Goal: Transaction & Acquisition: Purchase product/service

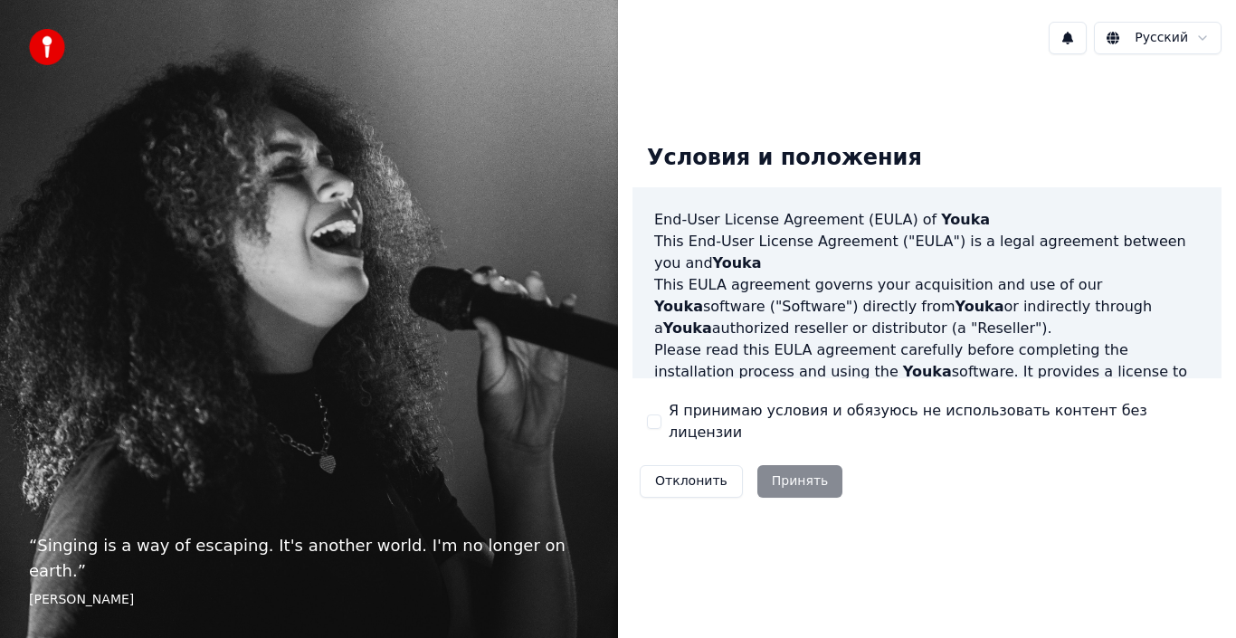
click at [650, 418] on button "Я принимаю условия и обязуюсь не использовать контент без лицензии" at bounding box center [654, 421] width 14 height 14
click at [804, 475] on button "Принять" at bounding box center [800, 481] width 86 height 33
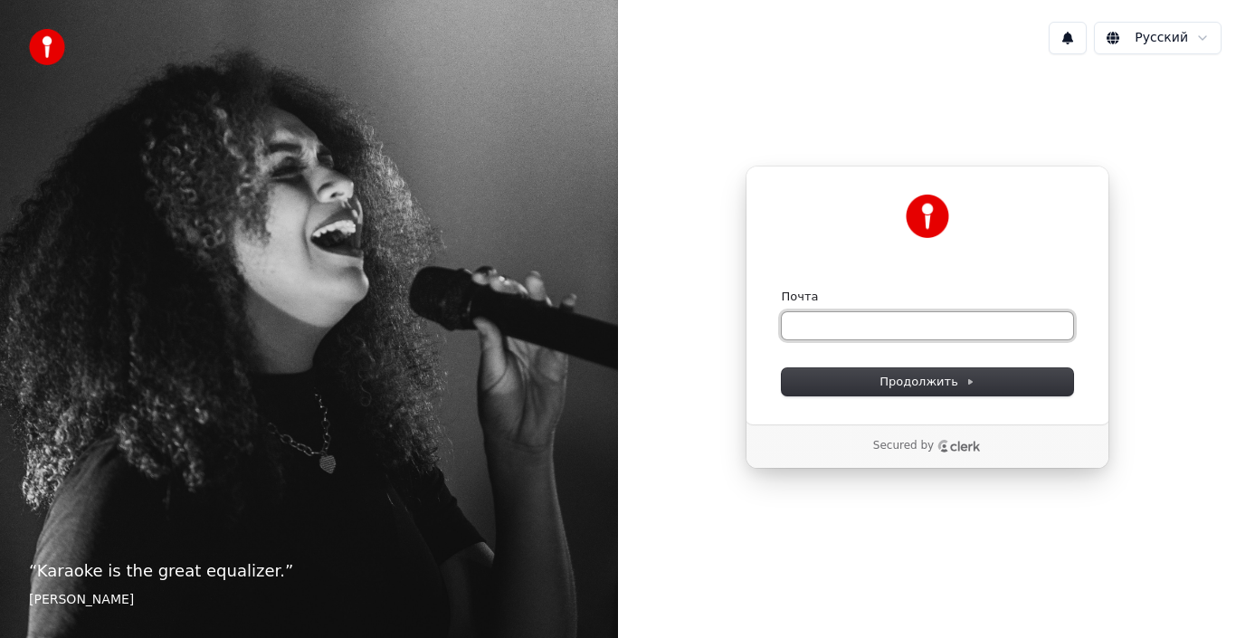
click at [882, 332] on input "Почта" at bounding box center [927, 325] width 291 height 27
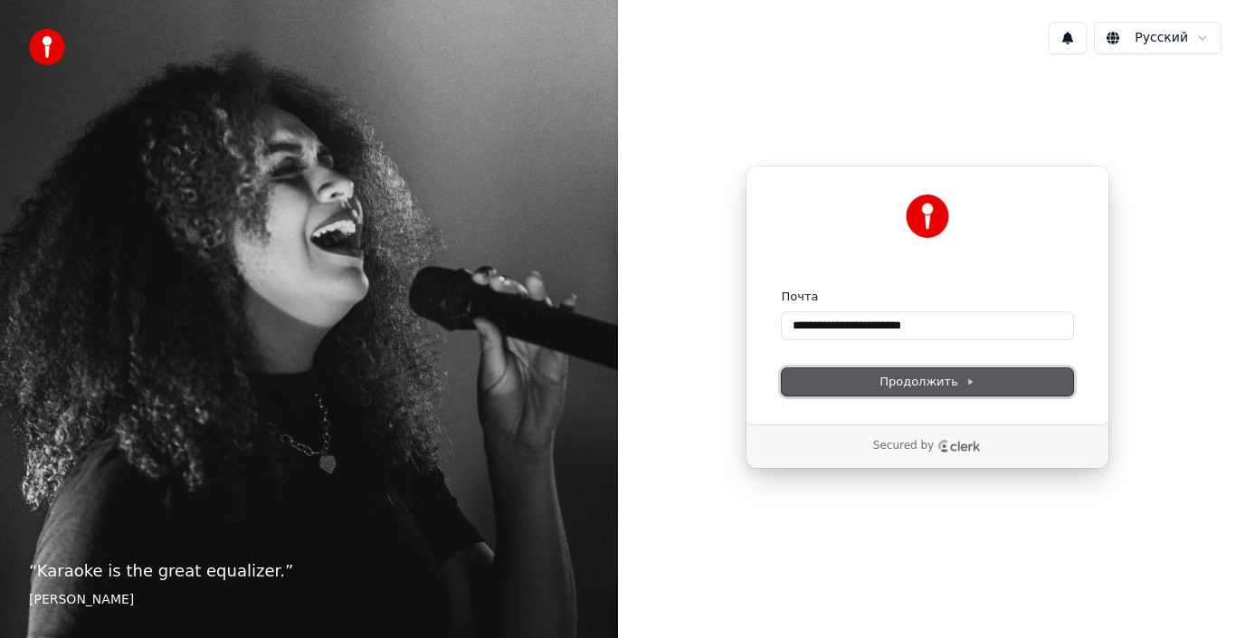
click at [976, 383] on button "Продолжить" at bounding box center [927, 381] width 291 height 27
click at [957, 377] on span "Продолжить" at bounding box center [927, 382] width 95 height 16
click at [907, 320] on input "**********" at bounding box center [927, 325] width 291 height 27
click at [934, 376] on span "Продолжить" at bounding box center [927, 382] width 95 height 16
type input "**********"
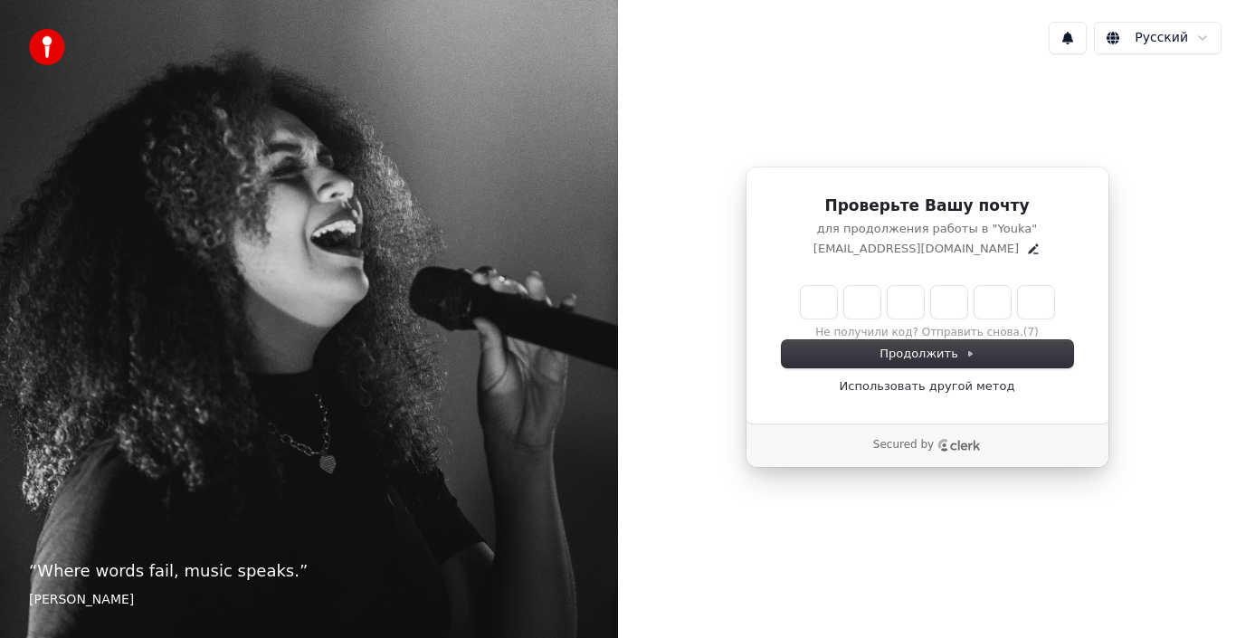
click at [819, 302] on input "Enter verification code" at bounding box center [927, 302] width 253 height 33
type input "******"
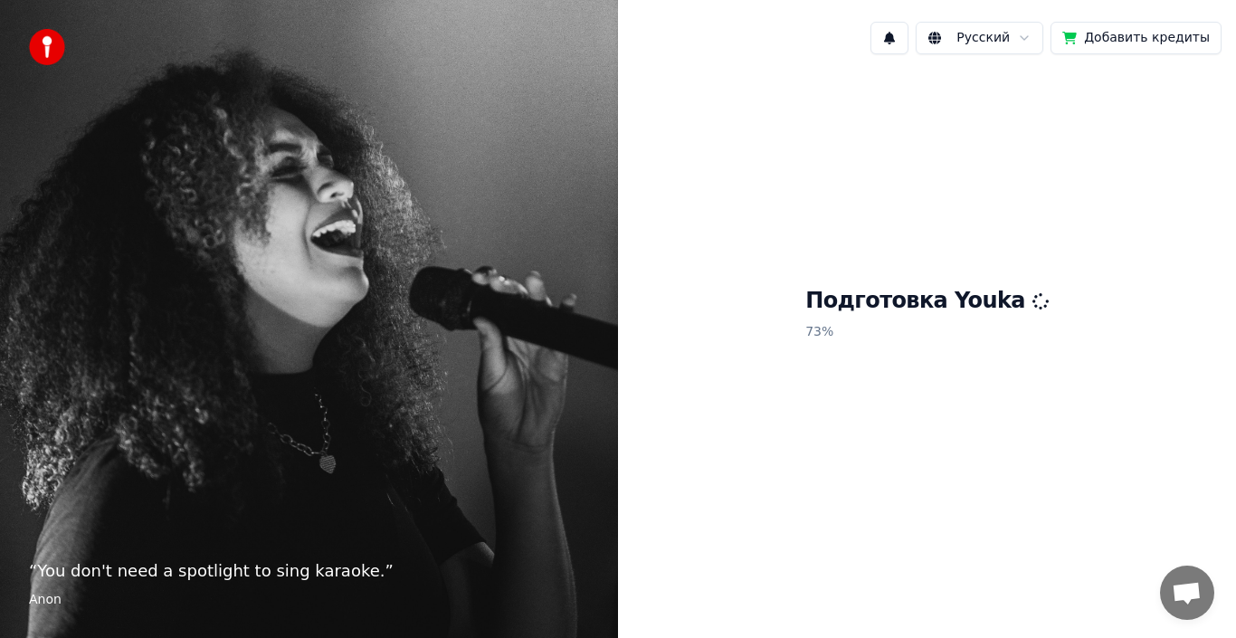
click at [658, 328] on div "Подготовка Youka 73 %" at bounding box center [927, 317] width 618 height 497
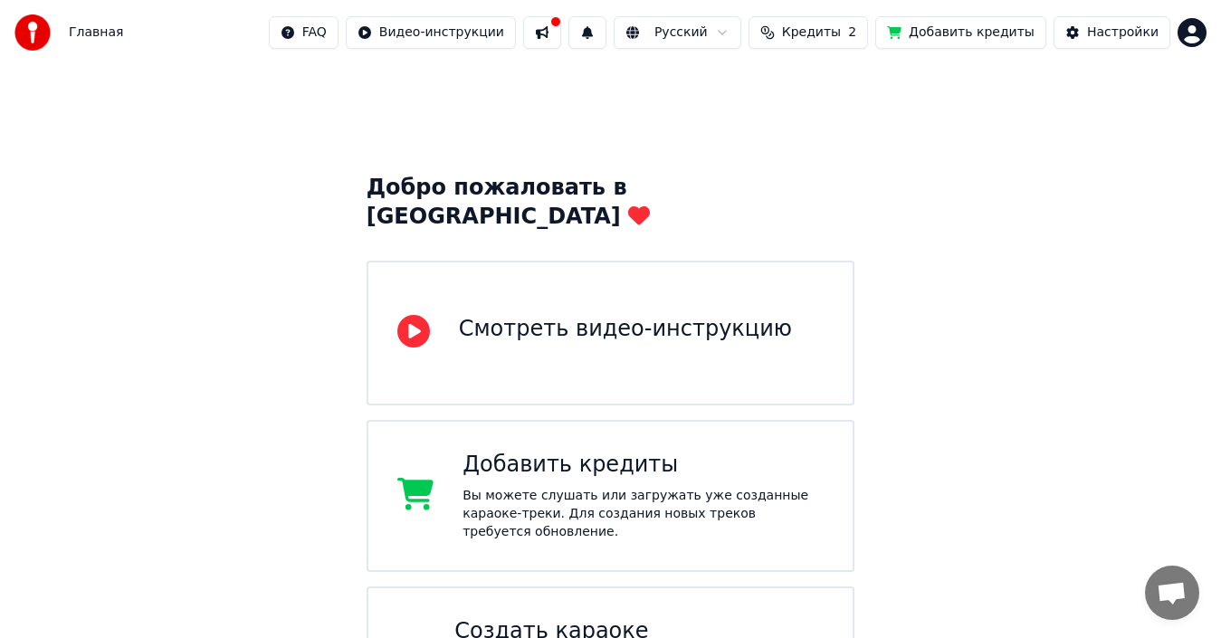
click at [561, 42] on button at bounding box center [542, 32] width 38 height 33
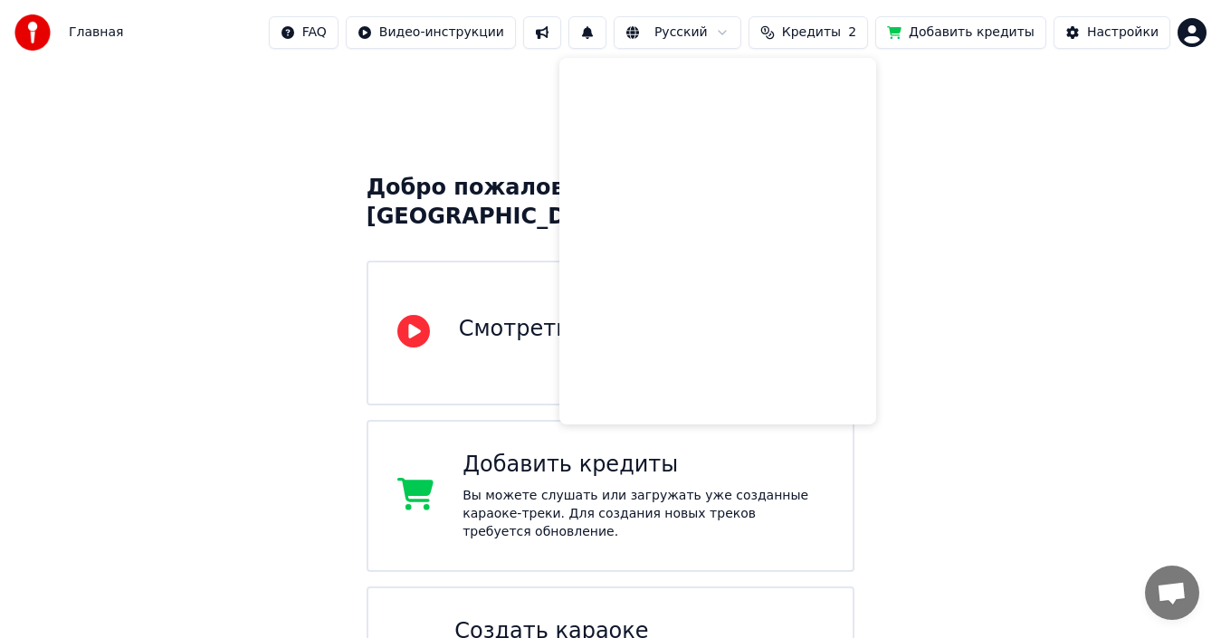
click at [501, 617] on div "Создать караоке" at bounding box center [638, 631] width 369 height 29
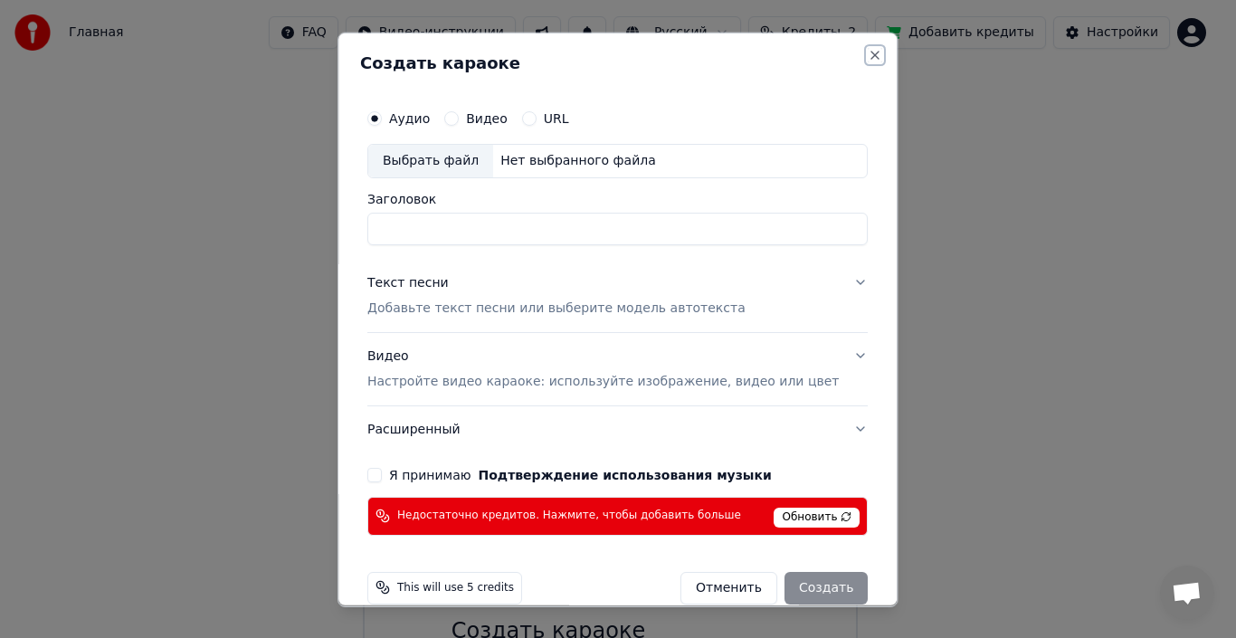
click at [869, 53] on button "Close" at bounding box center [876, 54] width 14 height 14
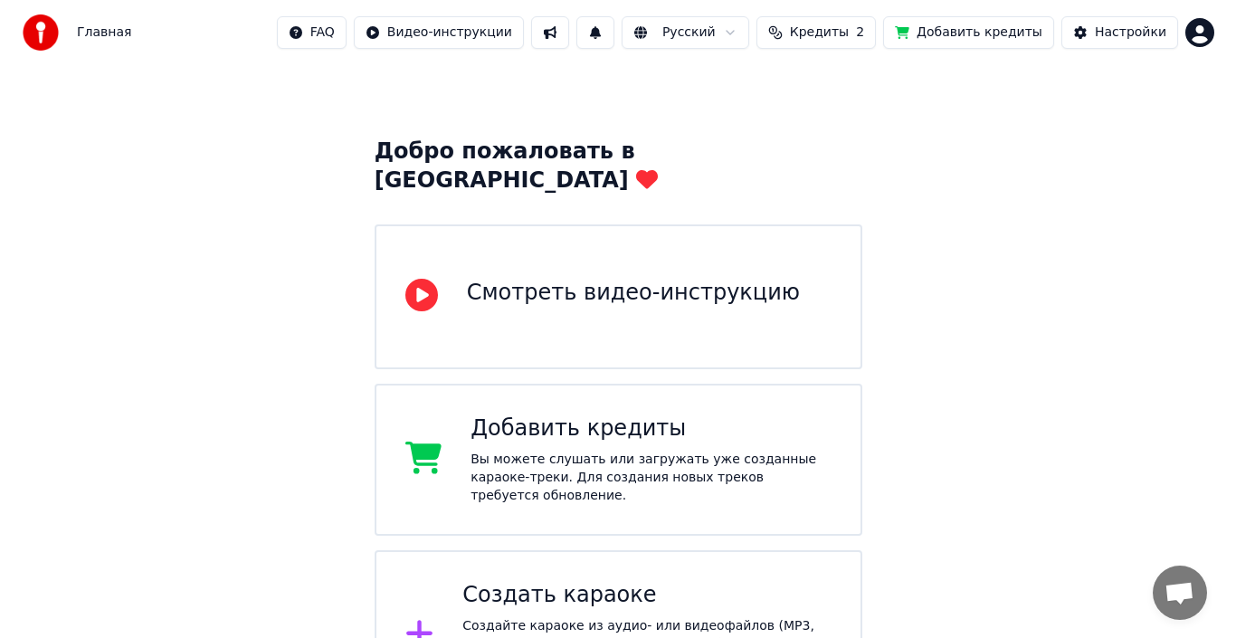
scroll to position [64, 0]
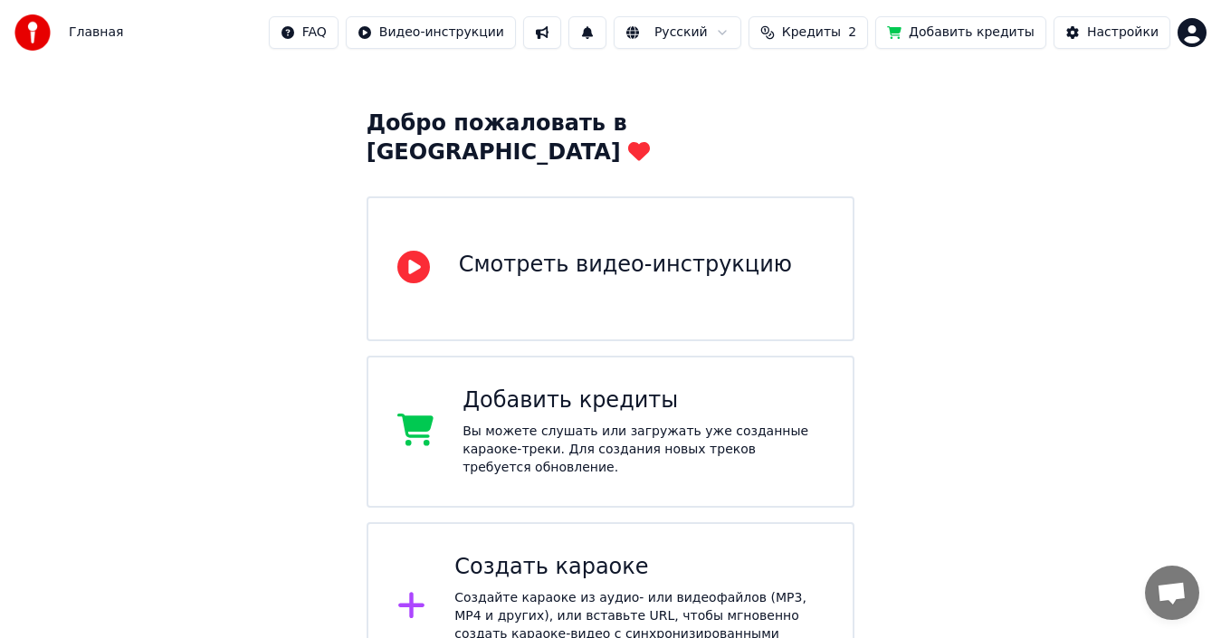
click at [682, 356] on div "Добавить кредиты Вы можете слушать или загружать уже созданные караоке-треки. Д…" at bounding box center [611, 432] width 489 height 152
click at [623, 481] on div "Добро пожаловать в Youka Смотреть видео-инструкцию Добавить кредиты Вы можете с…" at bounding box center [611, 401] width 489 height 583
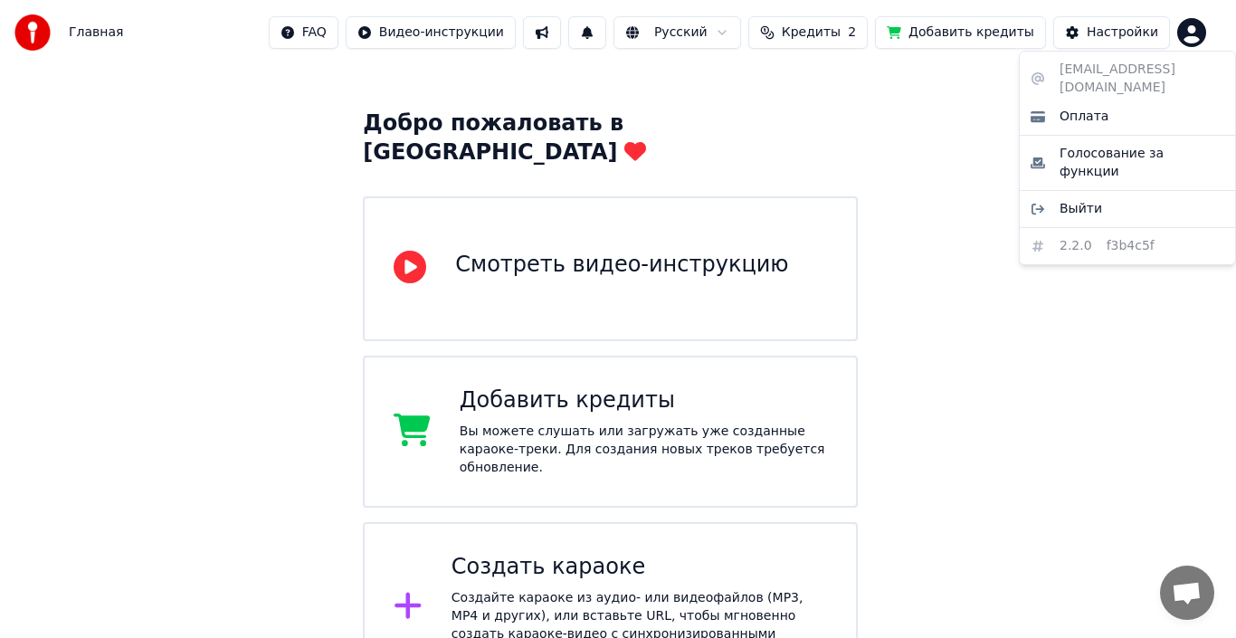
click at [1193, 30] on html "Главная FAQ Видео-инструкции Русский Кредиты 2 Добавить кредиты Настройки Добро…" at bounding box center [618, 314] width 1236 height 757
click at [551, 423] on html "Главная FAQ Видео-инструкции Русский Кредиты 2 Добавить кредиты Настройки Добро…" at bounding box center [618, 314] width 1236 height 757
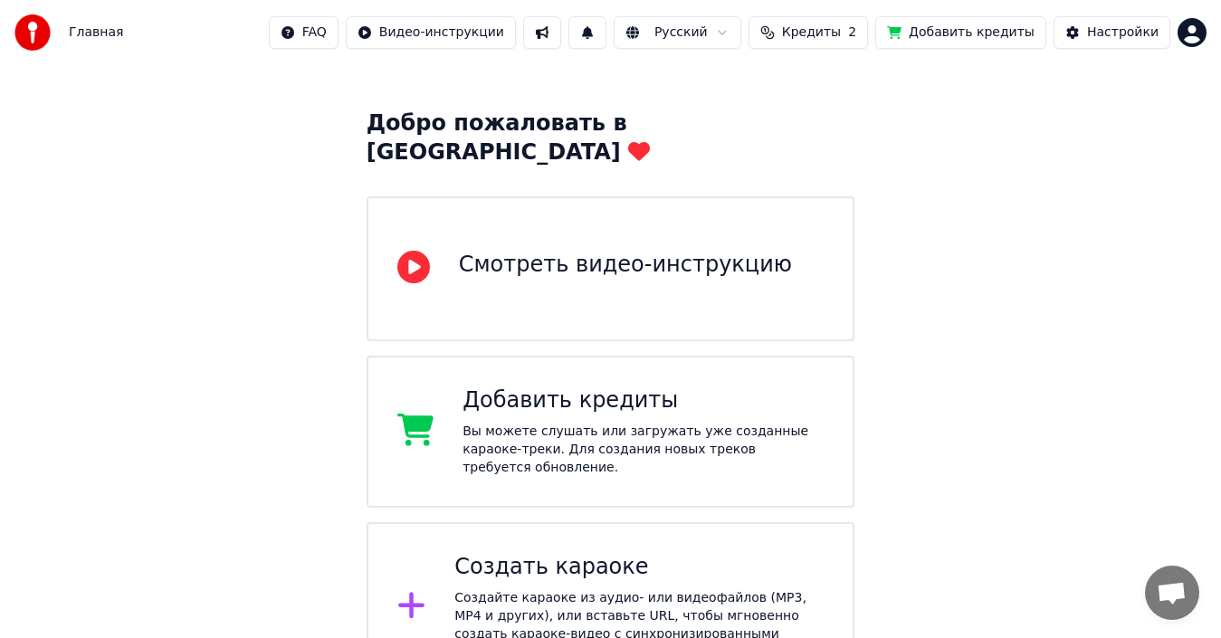
click at [550, 423] on div "Вы можете слушать или загружать уже созданные караоке-треки. Для создания новых…" at bounding box center [642, 450] width 361 height 54
click at [827, 409] on div "Добавить кредиты Вы можете слушать или загружать уже созданные караоке-треки. Д…" at bounding box center [611, 432] width 489 height 152
click at [404, 589] on icon at bounding box center [411, 605] width 29 height 33
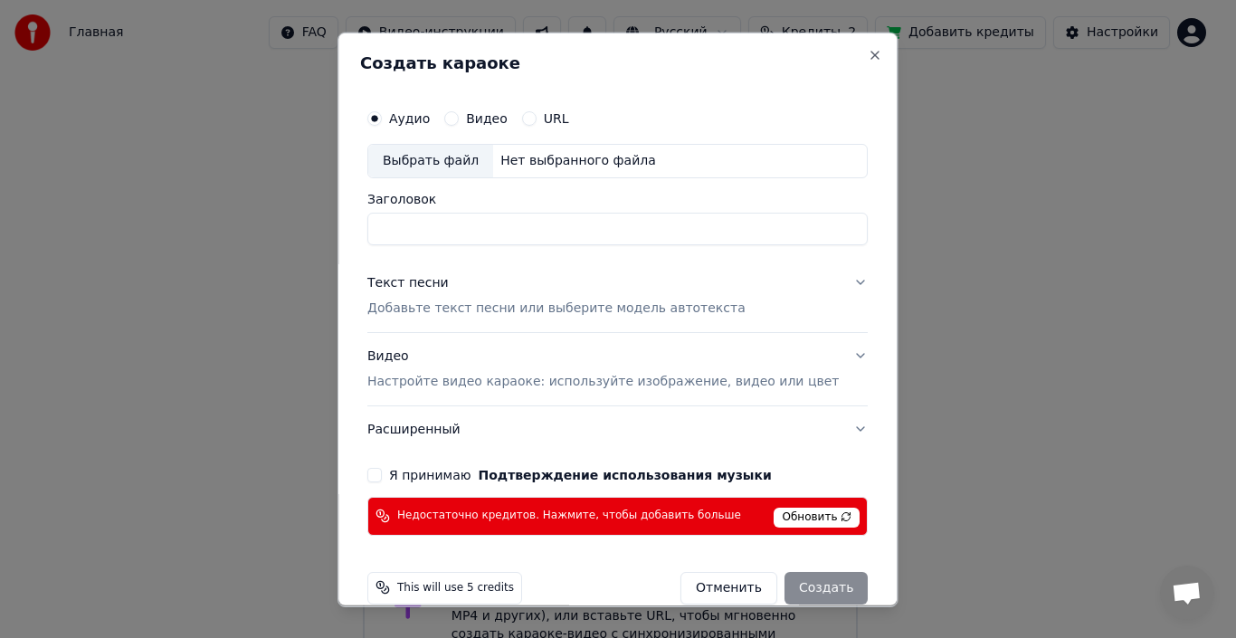
click at [404, 554] on form "Аудио Видео URL Выбрать файл Нет выбранного файла Заголовок Текст песни Добавьт…" at bounding box center [617, 351] width 515 height 519
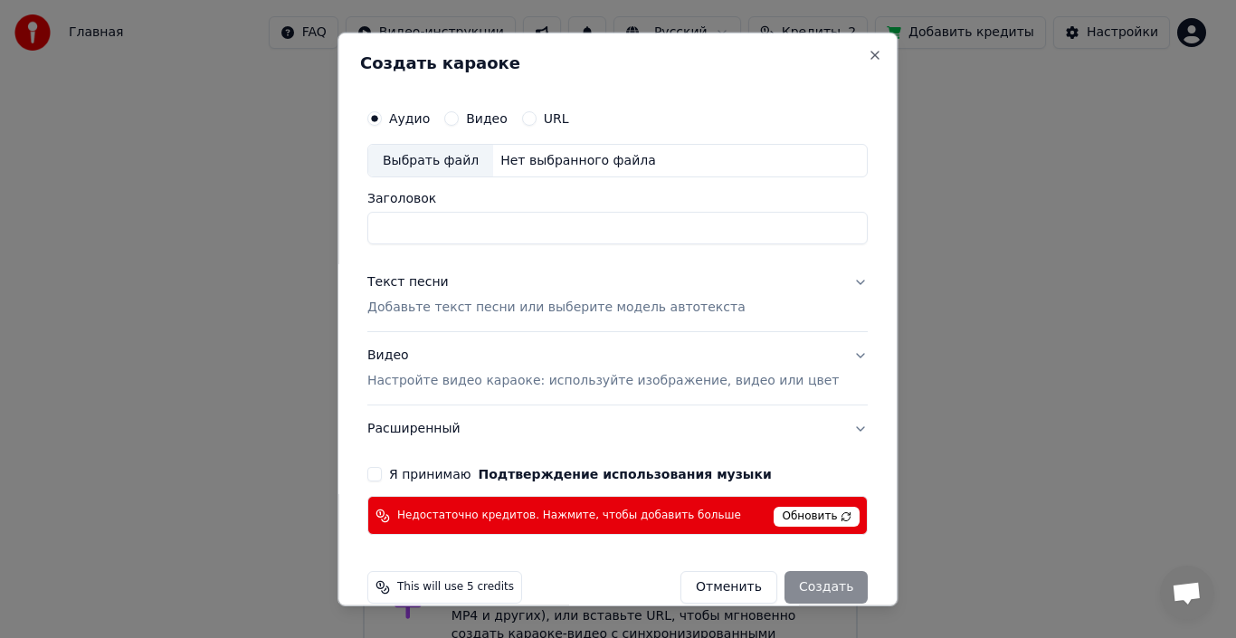
click at [402, 472] on div "Я принимаю Подтверждение использования музыки" at bounding box center [617, 474] width 500 height 14
click at [382, 472] on button "Я принимаю Подтверждение использования музыки" at bounding box center [374, 474] width 14 height 14
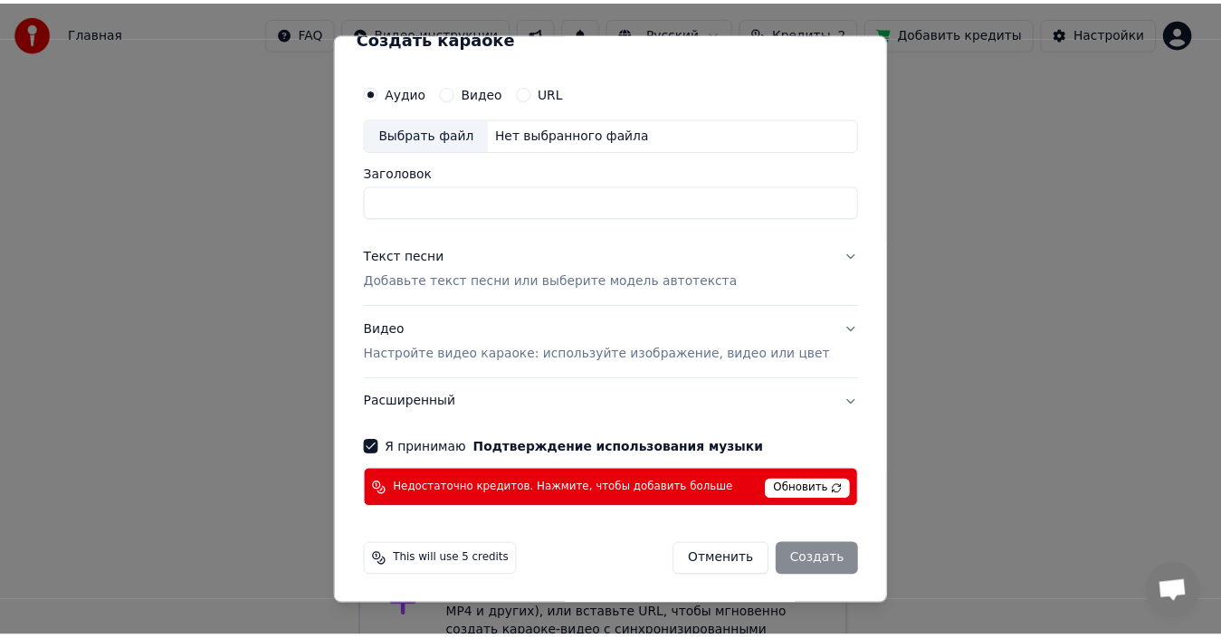
scroll to position [0, 0]
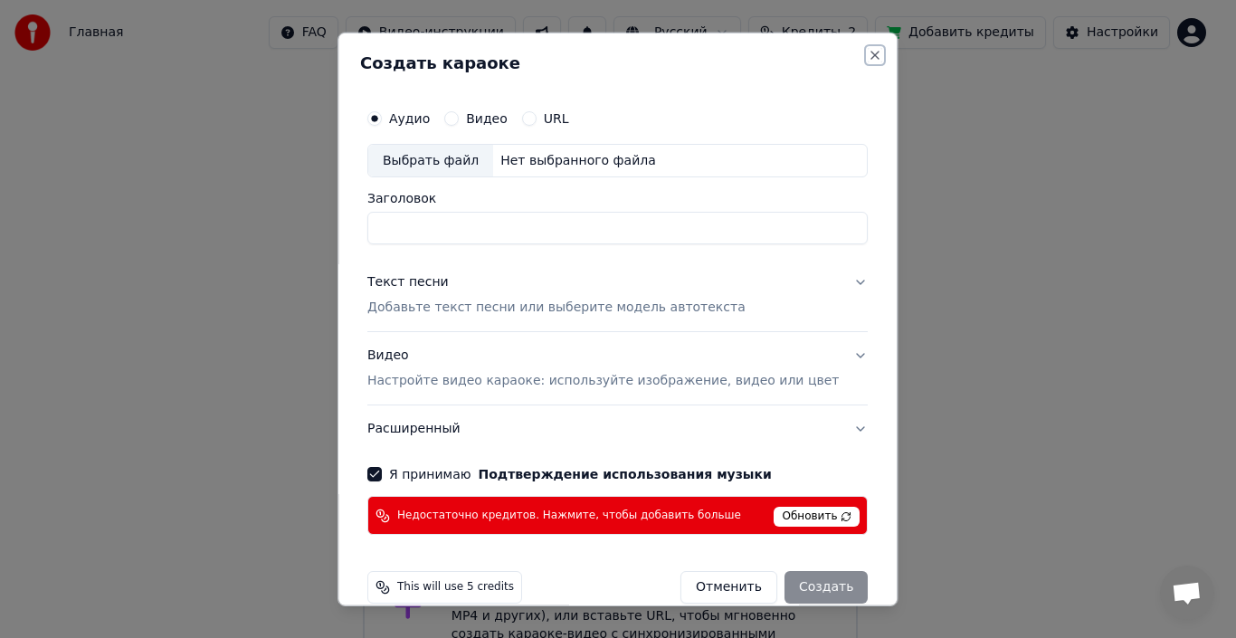
click at [869, 52] on button "Close" at bounding box center [876, 54] width 14 height 14
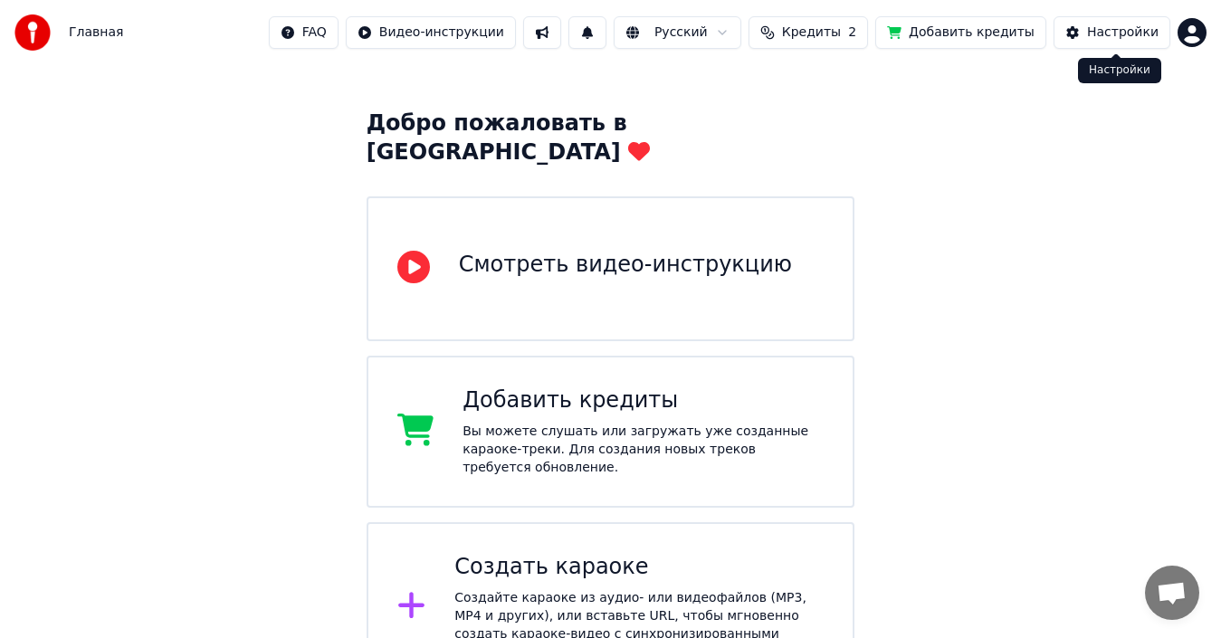
click at [1071, 31] on button "Настройки" at bounding box center [1111, 32] width 117 height 33
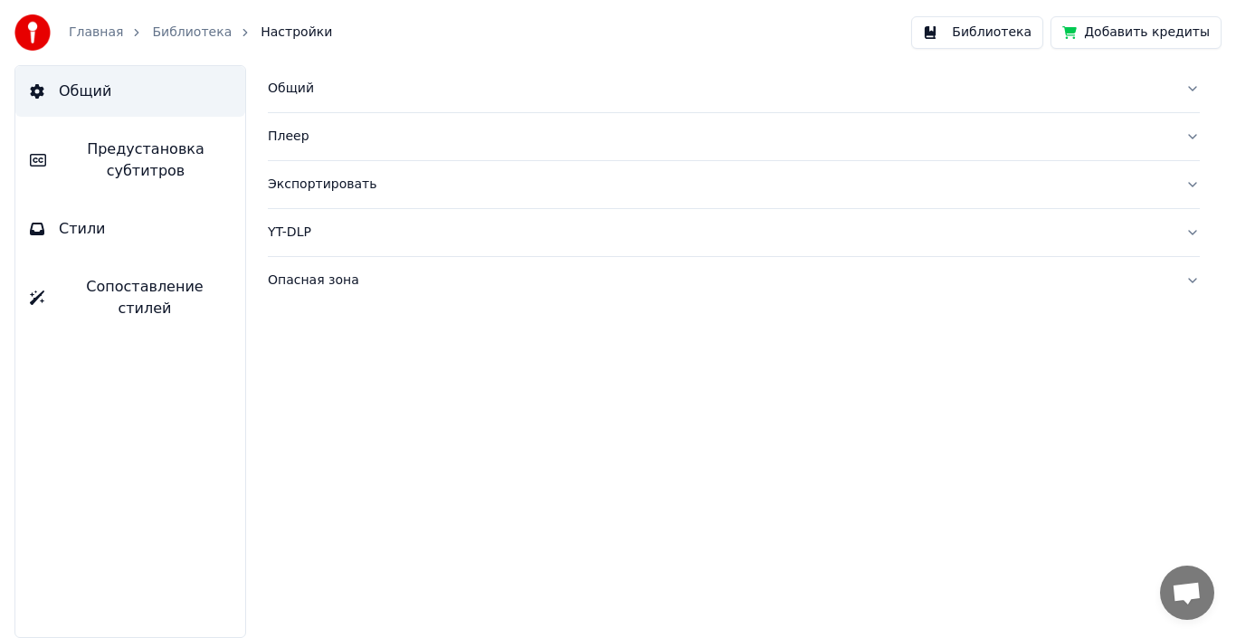
click at [1191, 88] on button "Общий" at bounding box center [734, 88] width 932 height 47
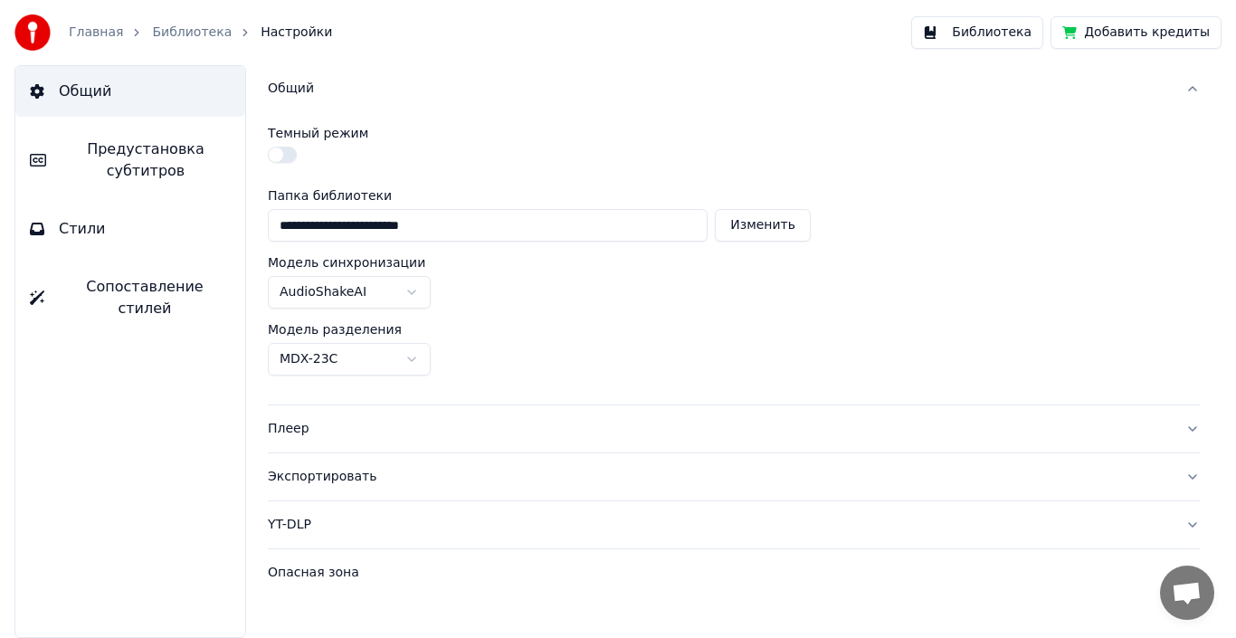
click at [1191, 88] on button "Общий" at bounding box center [734, 88] width 932 height 47
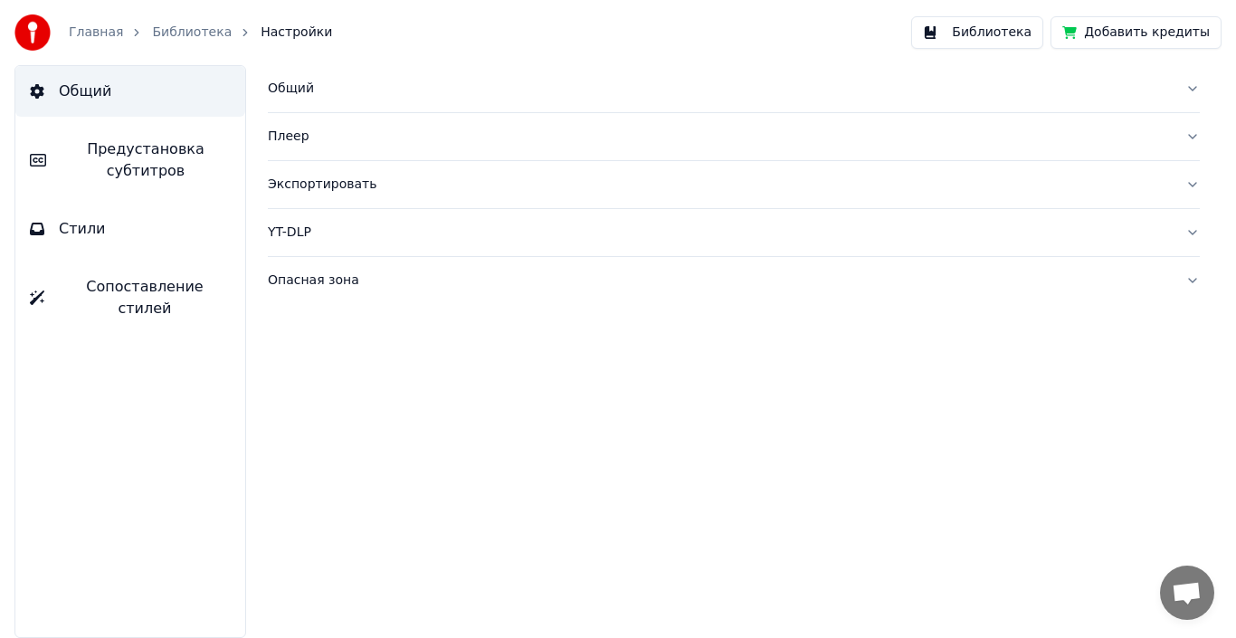
click at [1191, 88] on button "Общий" at bounding box center [734, 88] width 932 height 47
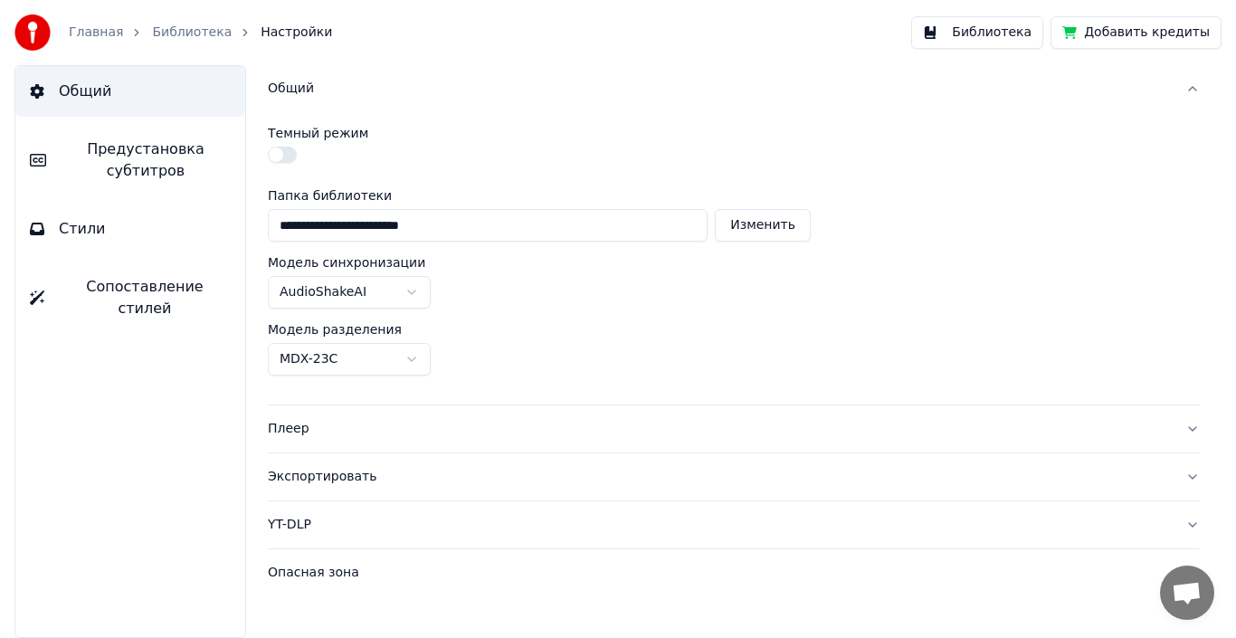
click at [587, 473] on div "Экспортировать" at bounding box center [719, 477] width 903 height 18
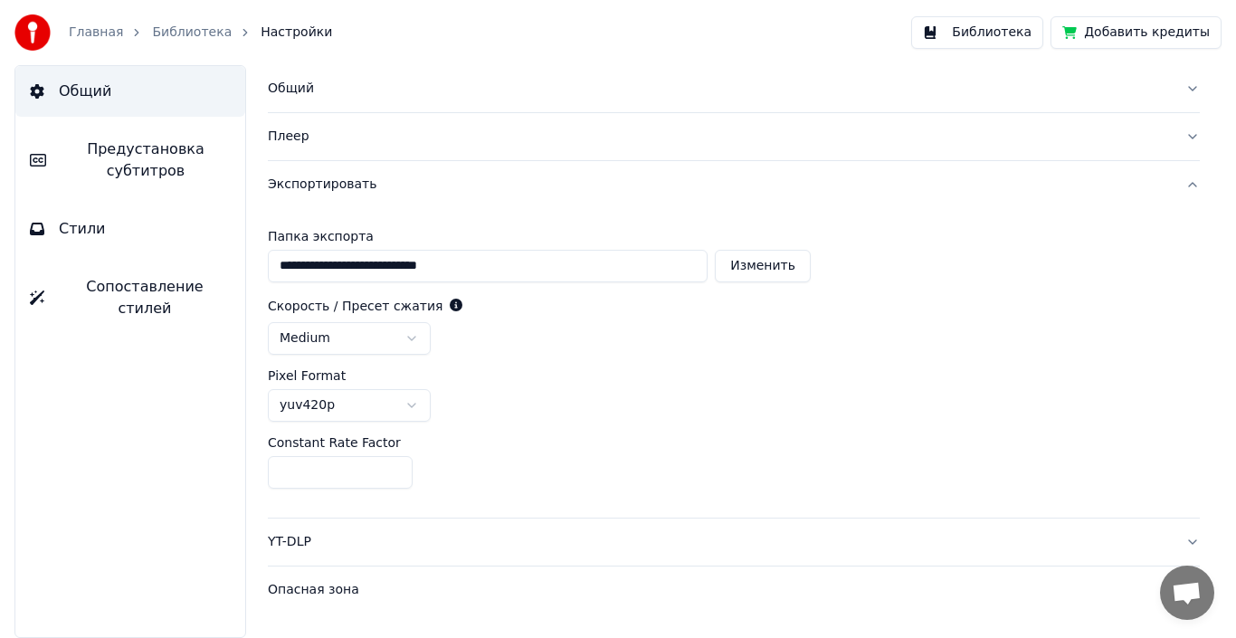
click at [1013, 180] on div "Экспортировать" at bounding box center [719, 185] width 903 height 18
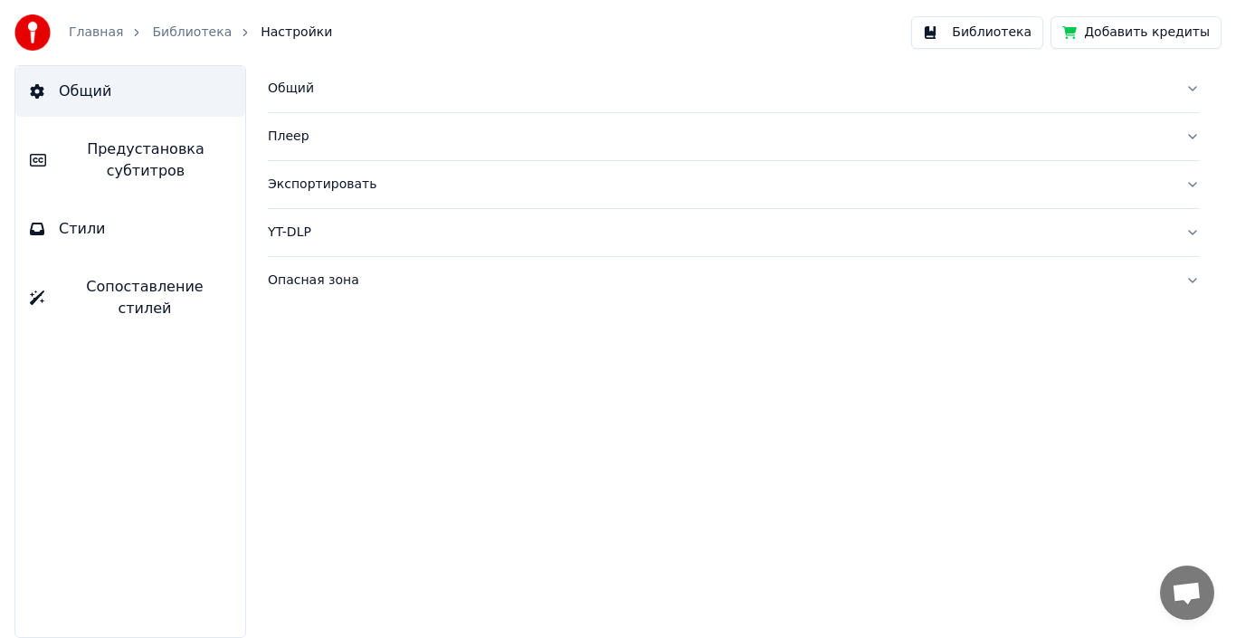
click at [1190, 135] on button "Плеер" at bounding box center [734, 136] width 932 height 47
click at [1196, 94] on button "Общий" at bounding box center [734, 88] width 932 height 47
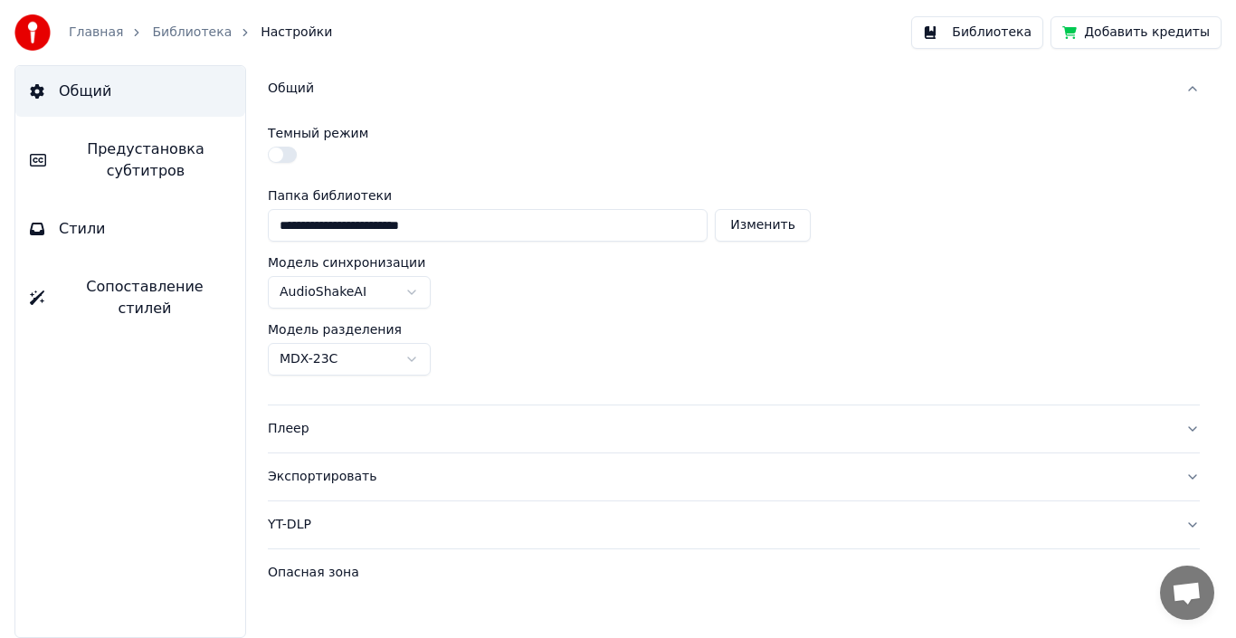
click at [1187, 90] on button "Общий" at bounding box center [734, 88] width 932 height 47
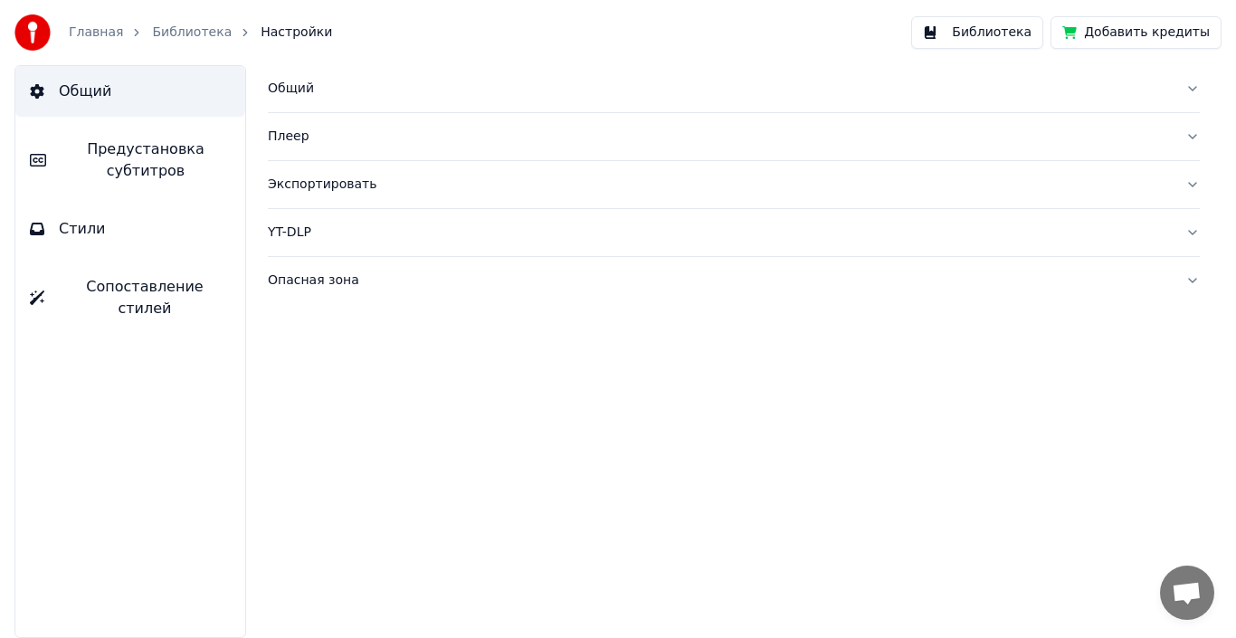
click at [183, 35] on link "Библиотека" at bounding box center [192, 33] width 80 height 18
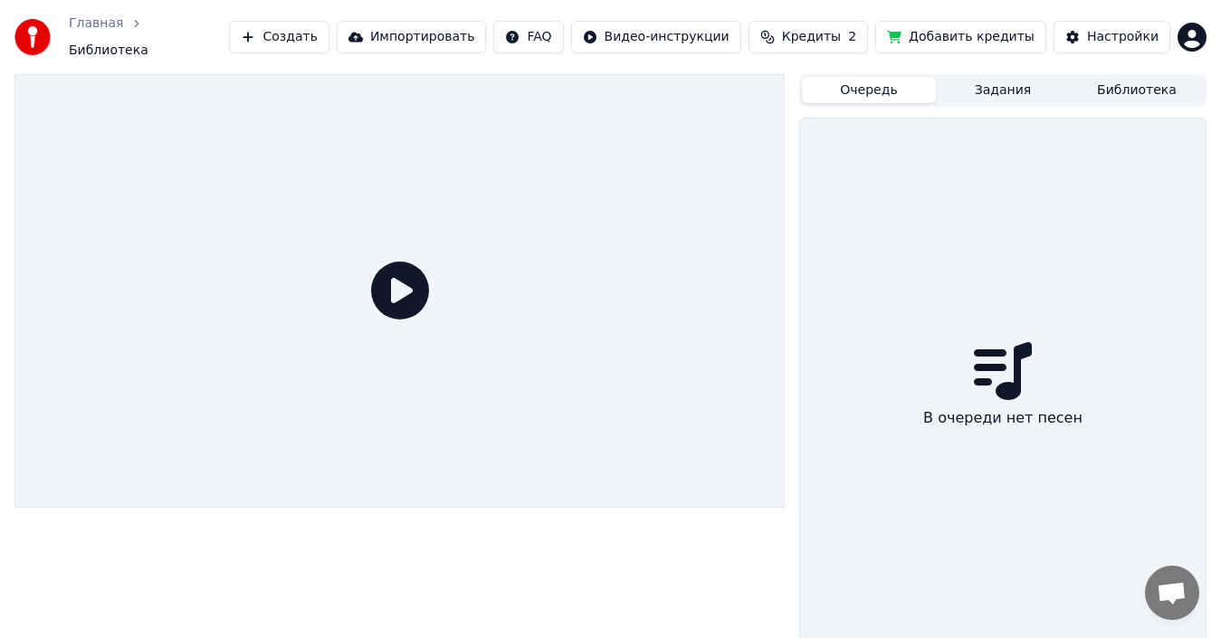
click at [890, 92] on button "Очередь" at bounding box center [869, 90] width 134 height 26
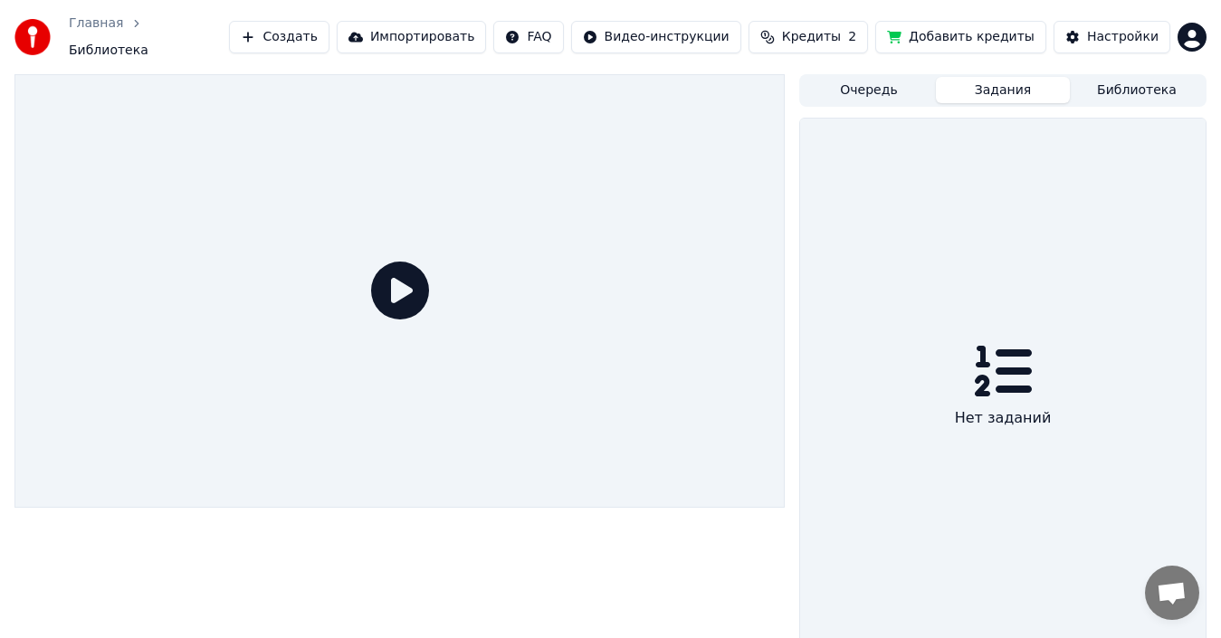
click at [957, 80] on button "Задания" at bounding box center [1003, 90] width 134 height 26
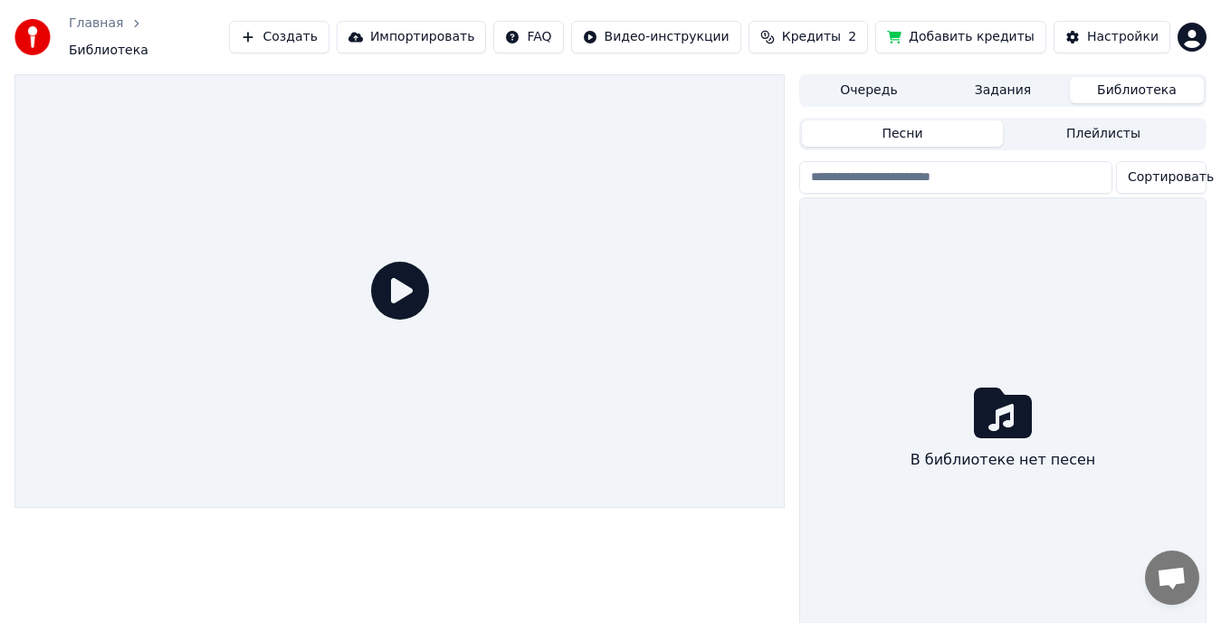
click at [1107, 77] on button "Библиотека" at bounding box center [1137, 90] width 134 height 26
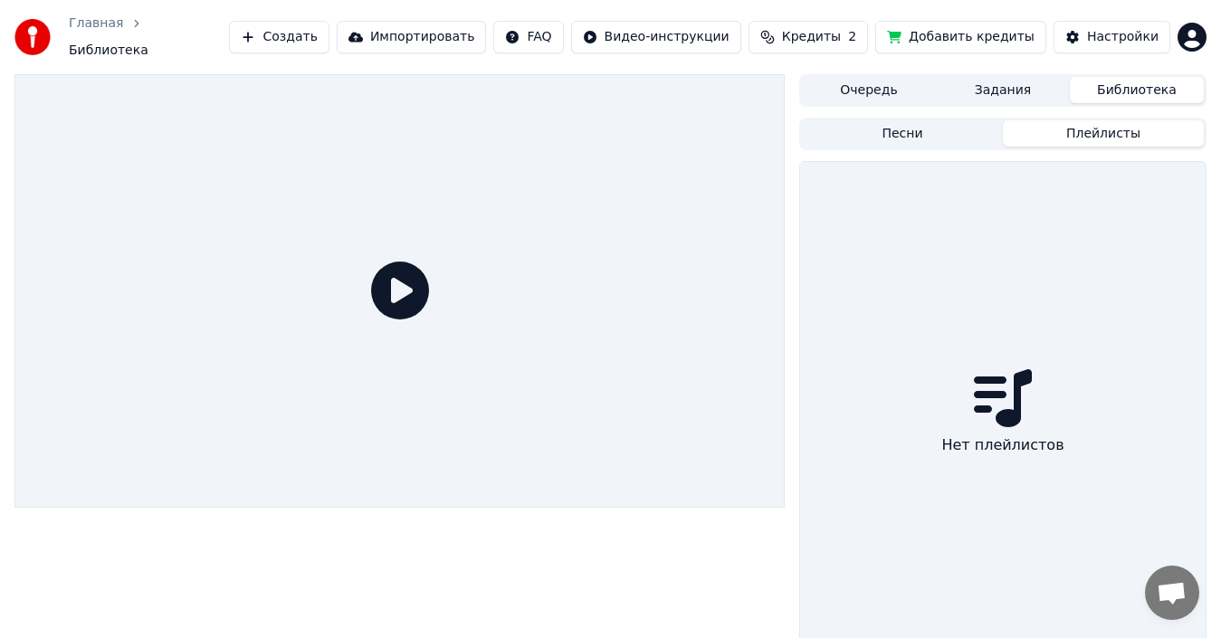
click at [1072, 122] on button "Плейлисты" at bounding box center [1103, 133] width 201 height 26
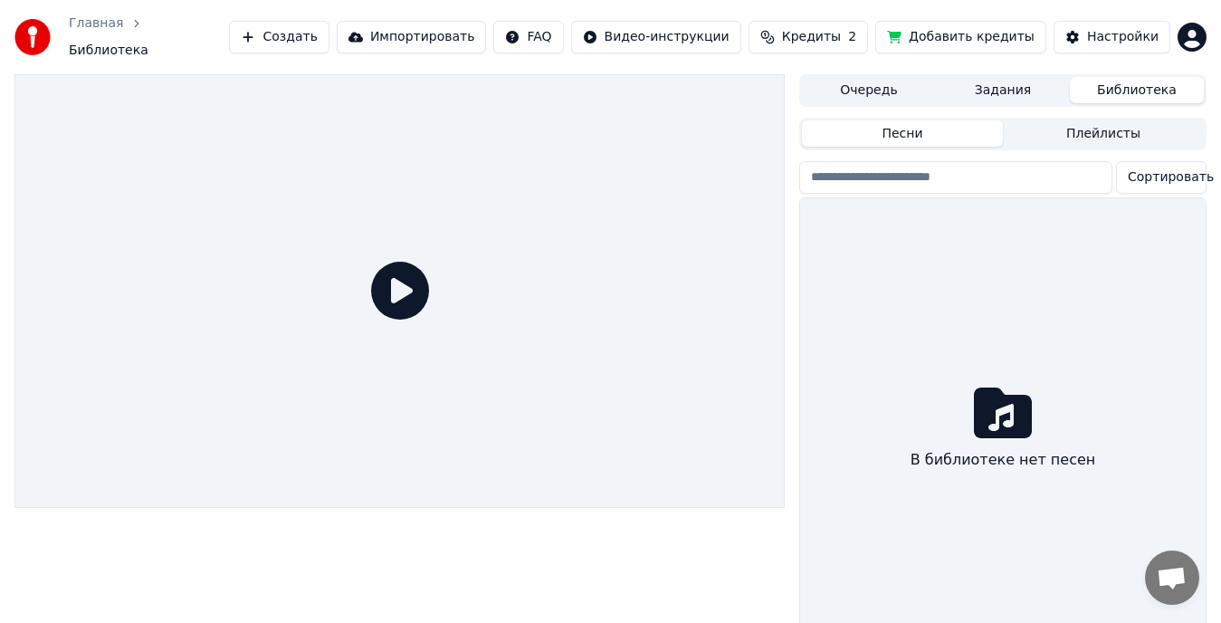
click at [994, 125] on button "Песни" at bounding box center [902, 133] width 201 height 26
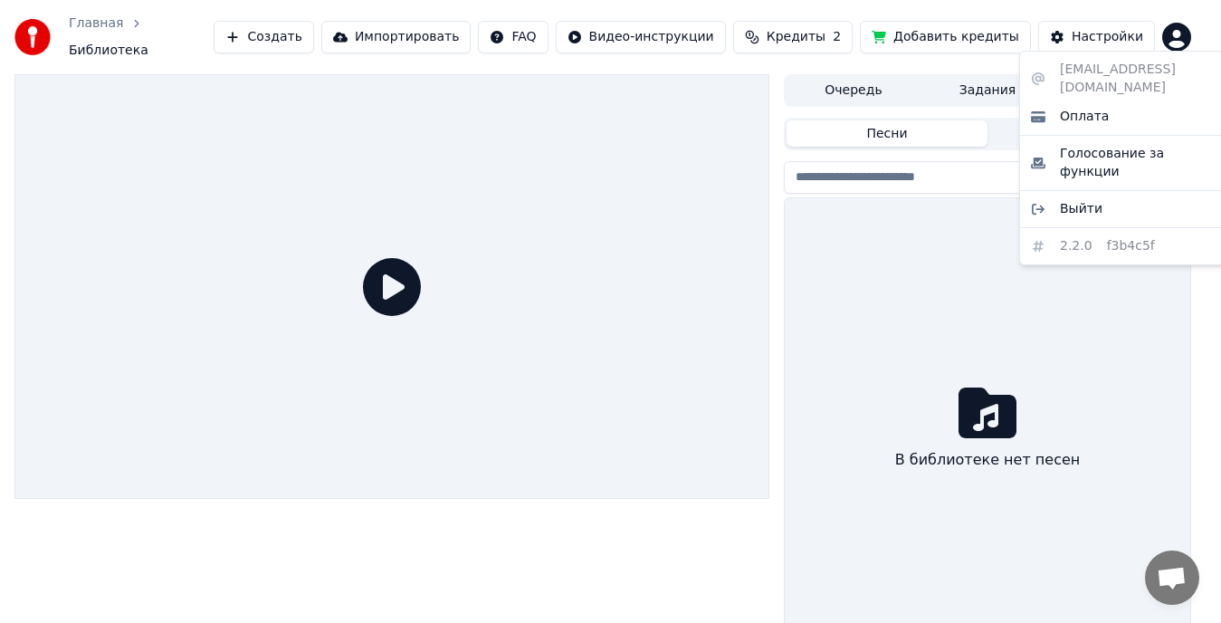
click at [1197, 36] on html "Главная Библиотека Создать Импортировать FAQ Видео-инструкции Кредиты 2 Добавит…" at bounding box center [610, 311] width 1221 height 623
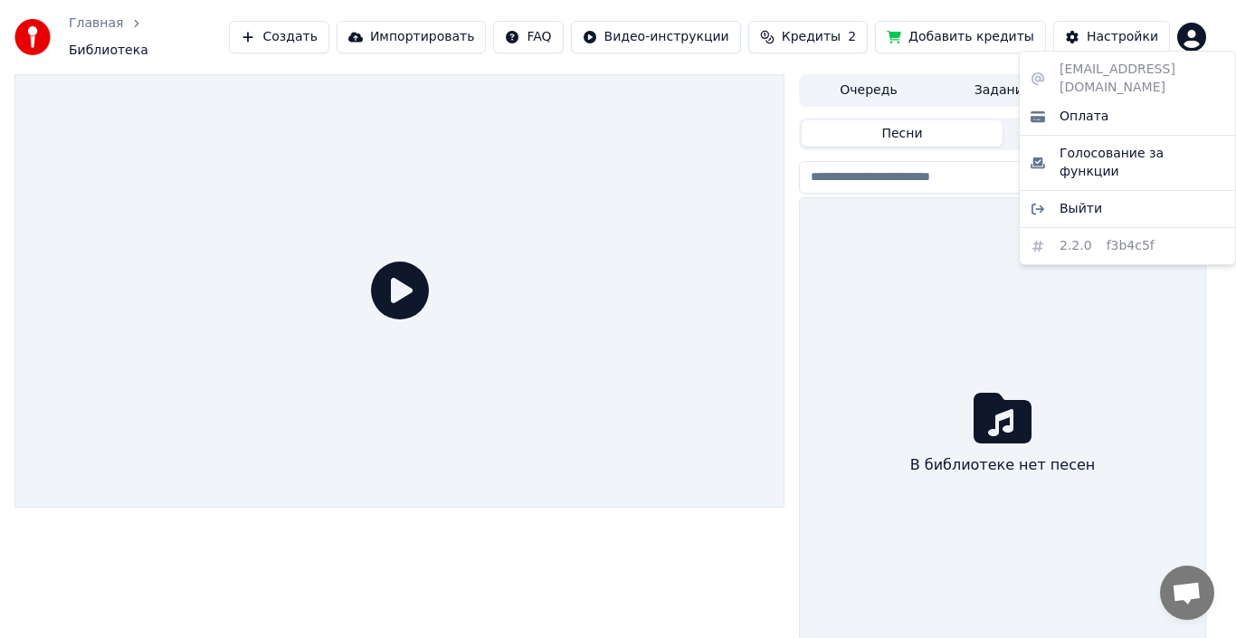
click at [856, 24] on html "Главная Библиотека Создать Импортировать FAQ Видео-инструкции Кредиты 2 Добавит…" at bounding box center [618, 319] width 1236 height 638
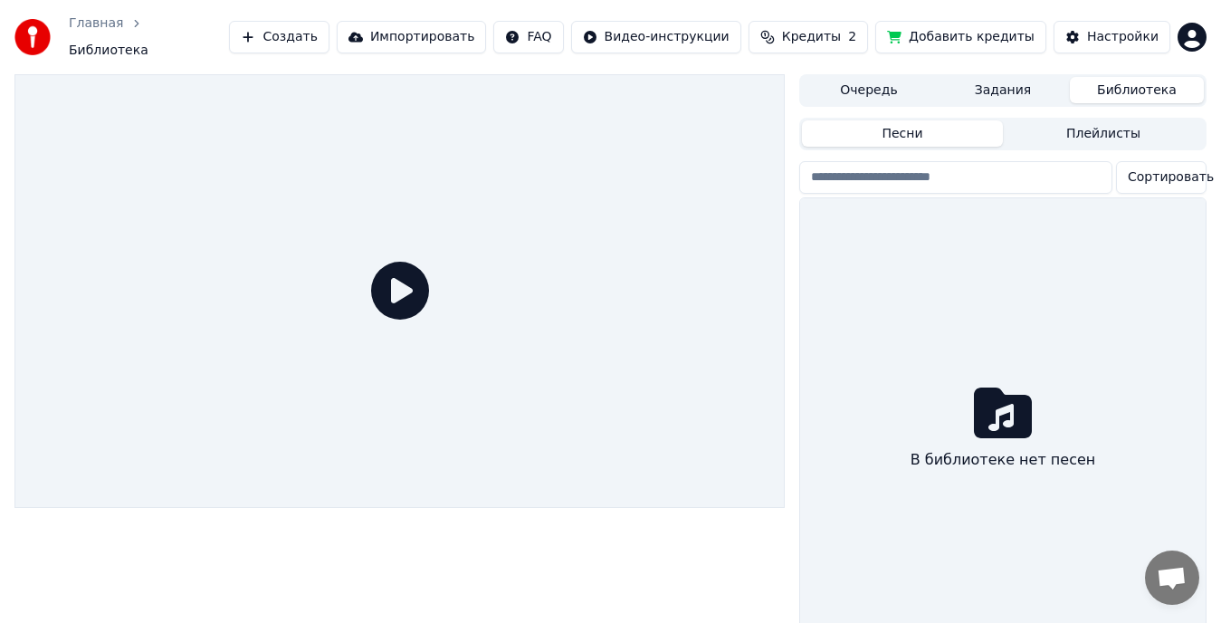
click at [841, 28] on span "Кредиты" at bounding box center [811, 37] width 59 height 18
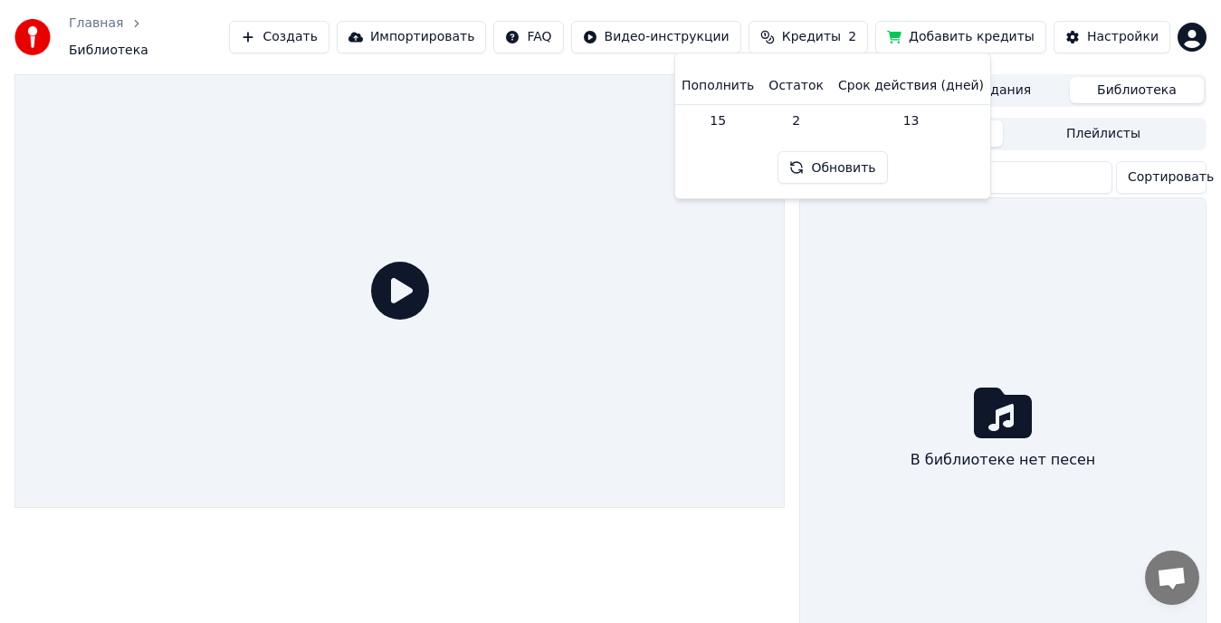
click at [790, 219] on div "Очередь Задания Библиотека Песни Плейлисты Сортировать В библиотеке нет песен" at bounding box center [610, 369] width 1221 height 590
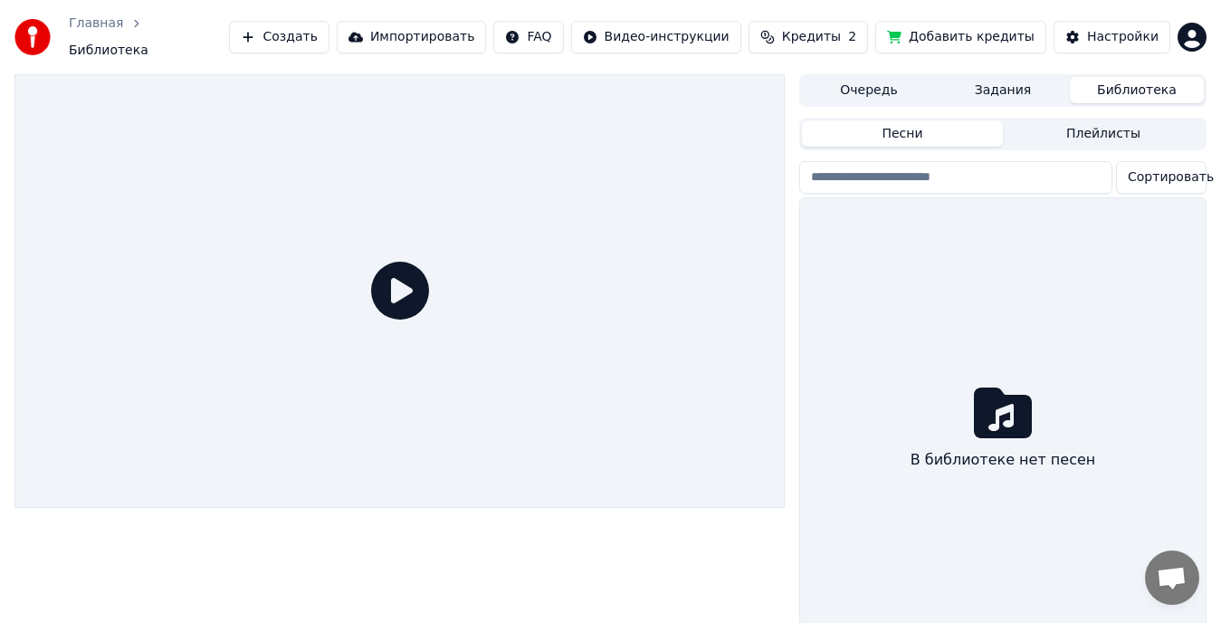
click at [790, 219] on div "Очередь Задания Библиотека Песни Плейлисты Сортировать В библиотеке нет песен" at bounding box center [610, 369] width 1221 height 590
drag, startPoint x: 790, startPoint y: 219, endPoint x: 839, endPoint y: 110, distance: 119.1
click at [820, 150] on div "Очередь Задания Библиотека Песни Плейлисты Сортировать В библиотеке нет песен" at bounding box center [610, 369] width 1221 height 590
click at [849, 42] on button "Кредиты 2" at bounding box center [807, 37] width 119 height 33
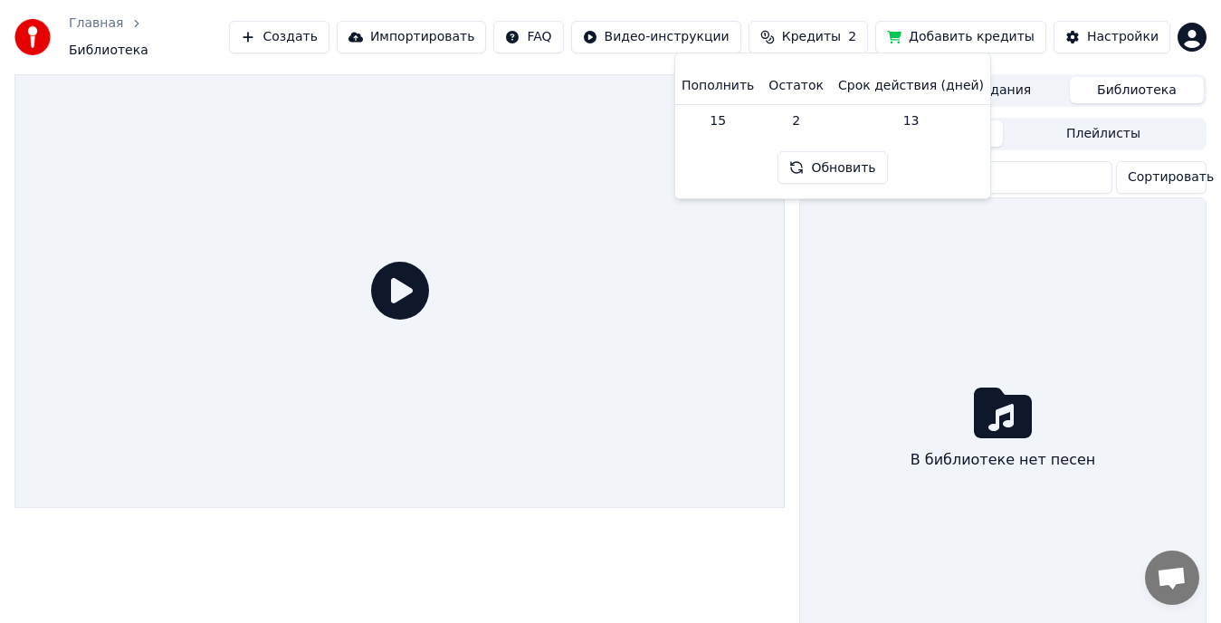
click at [767, 164] on div "Пополнить Остаток Срок действия (дней) 15 2 13 Обновить" at bounding box center [833, 126] width 286 height 116
click at [666, 115] on div at bounding box center [399, 290] width 770 height 433
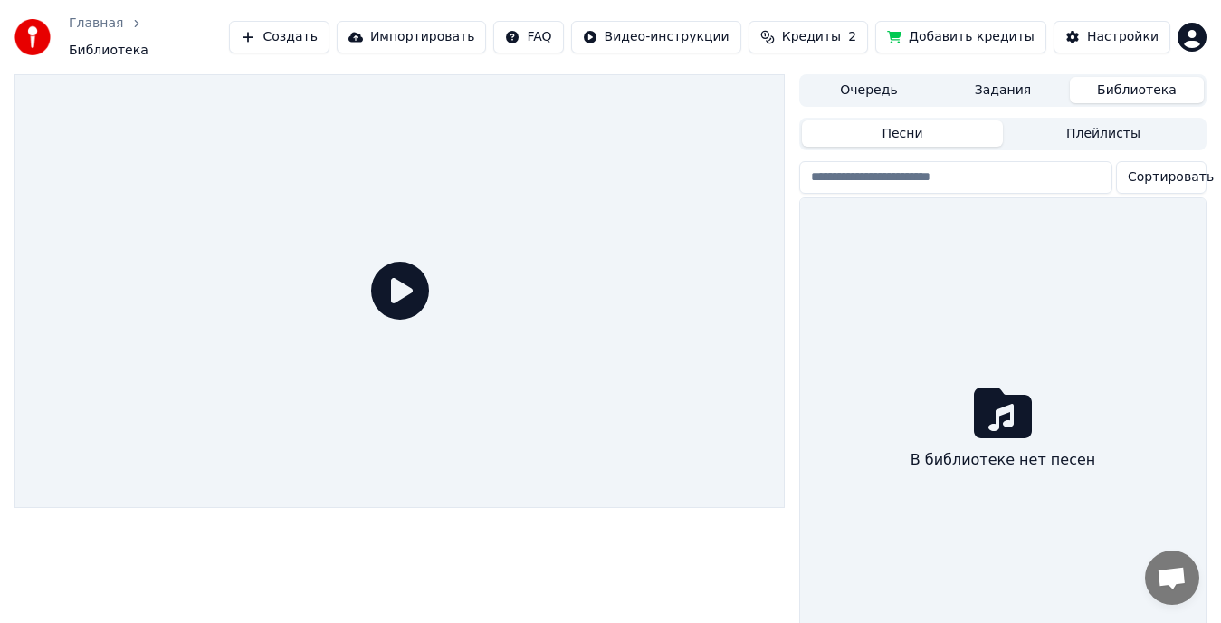
click at [363, 275] on div at bounding box center [399, 290] width 770 height 433
click at [391, 275] on icon at bounding box center [400, 291] width 58 height 58
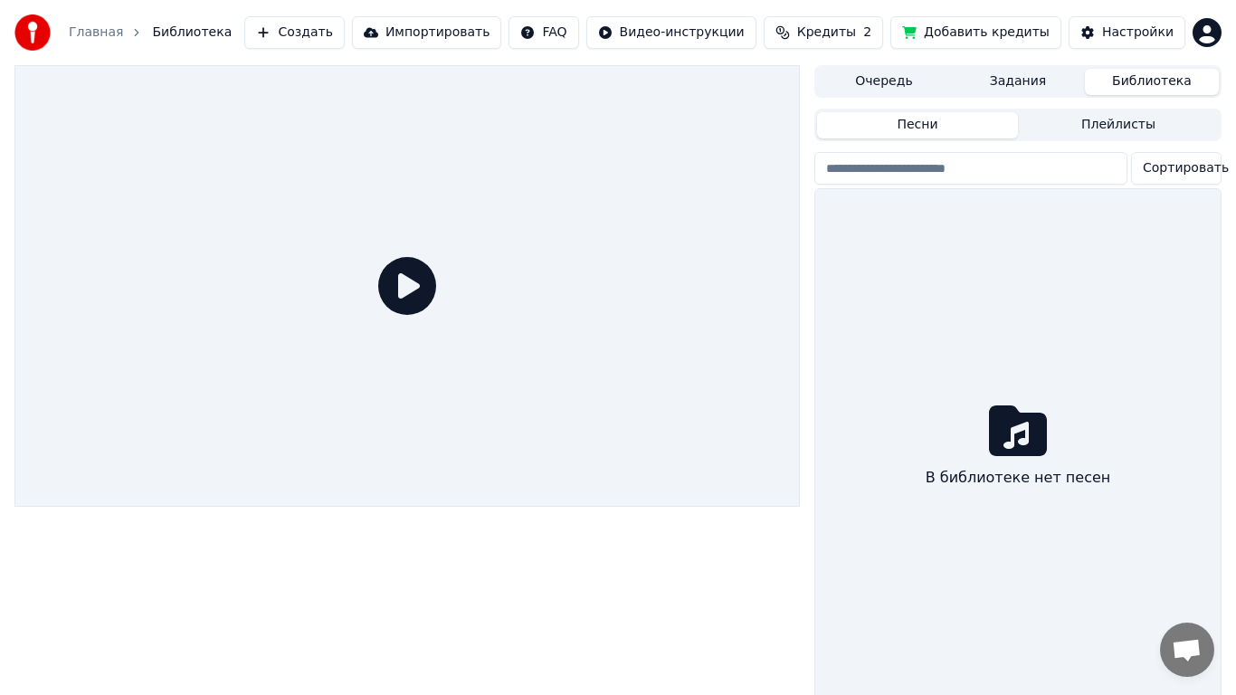
click at [391, 296] on div at bounding box center [407, 286] width 786 height 442
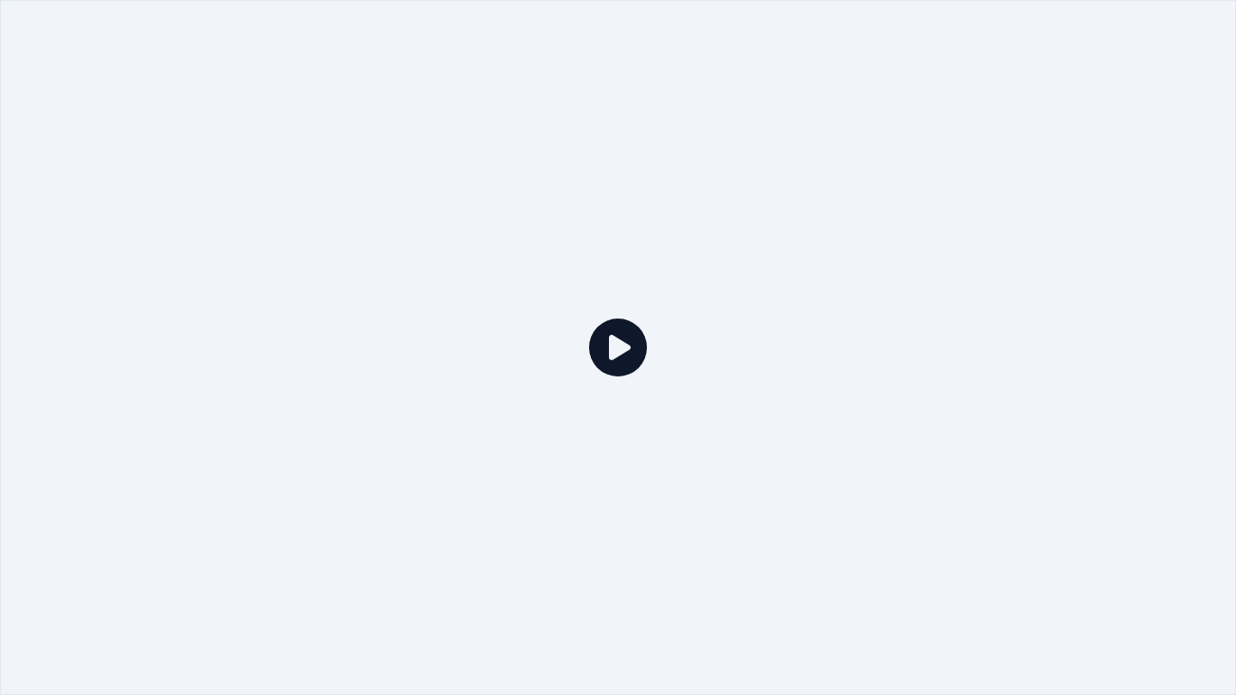
click at [391, 296] on div at bounding box center [618, 347] width 1236 height 695
